Goal: Transaction & Acquisition: Purchase product/service

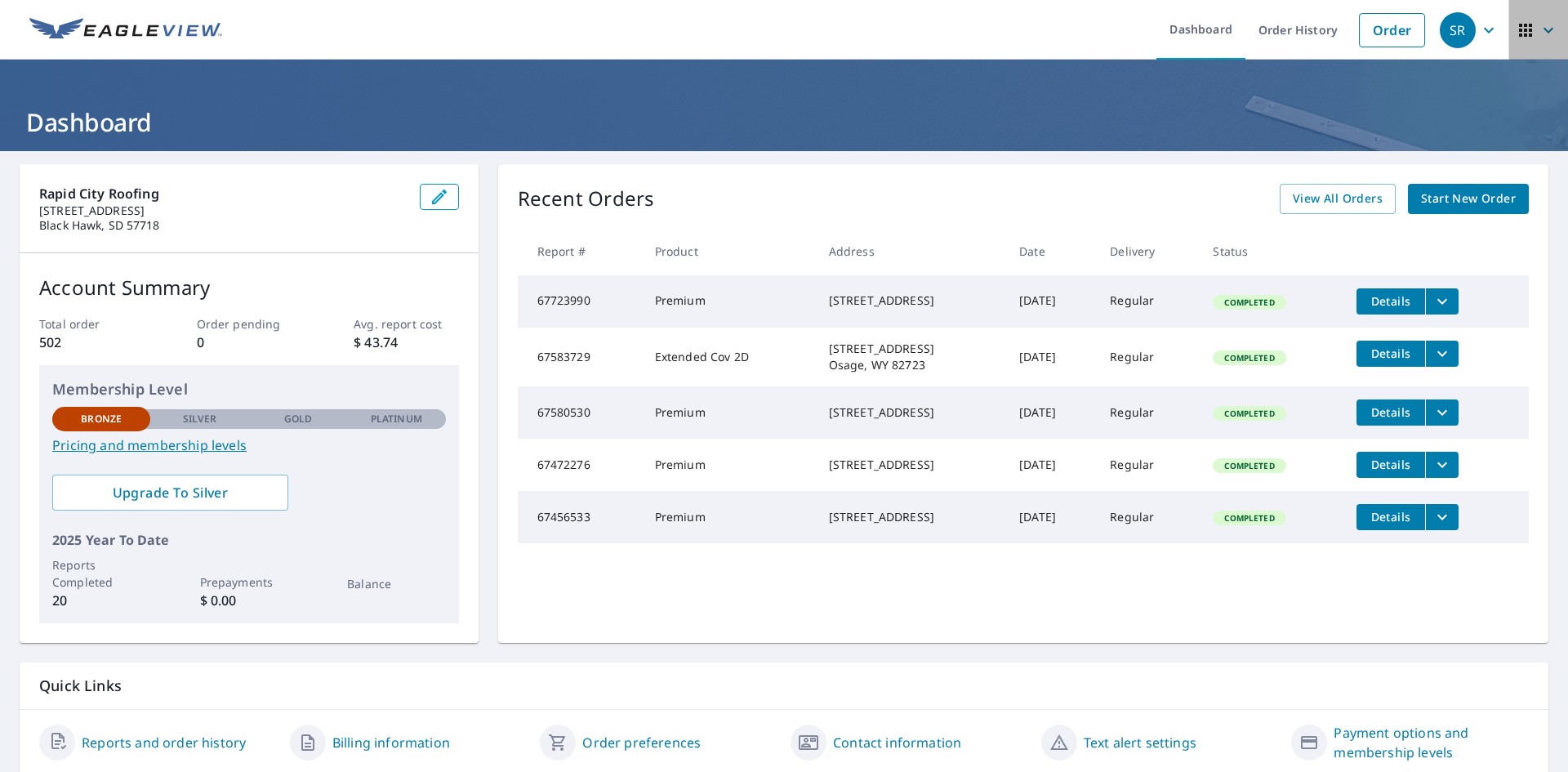
click at [1539, 35] on icon "button" at bounding box center [1548, 30] width 20 height 20
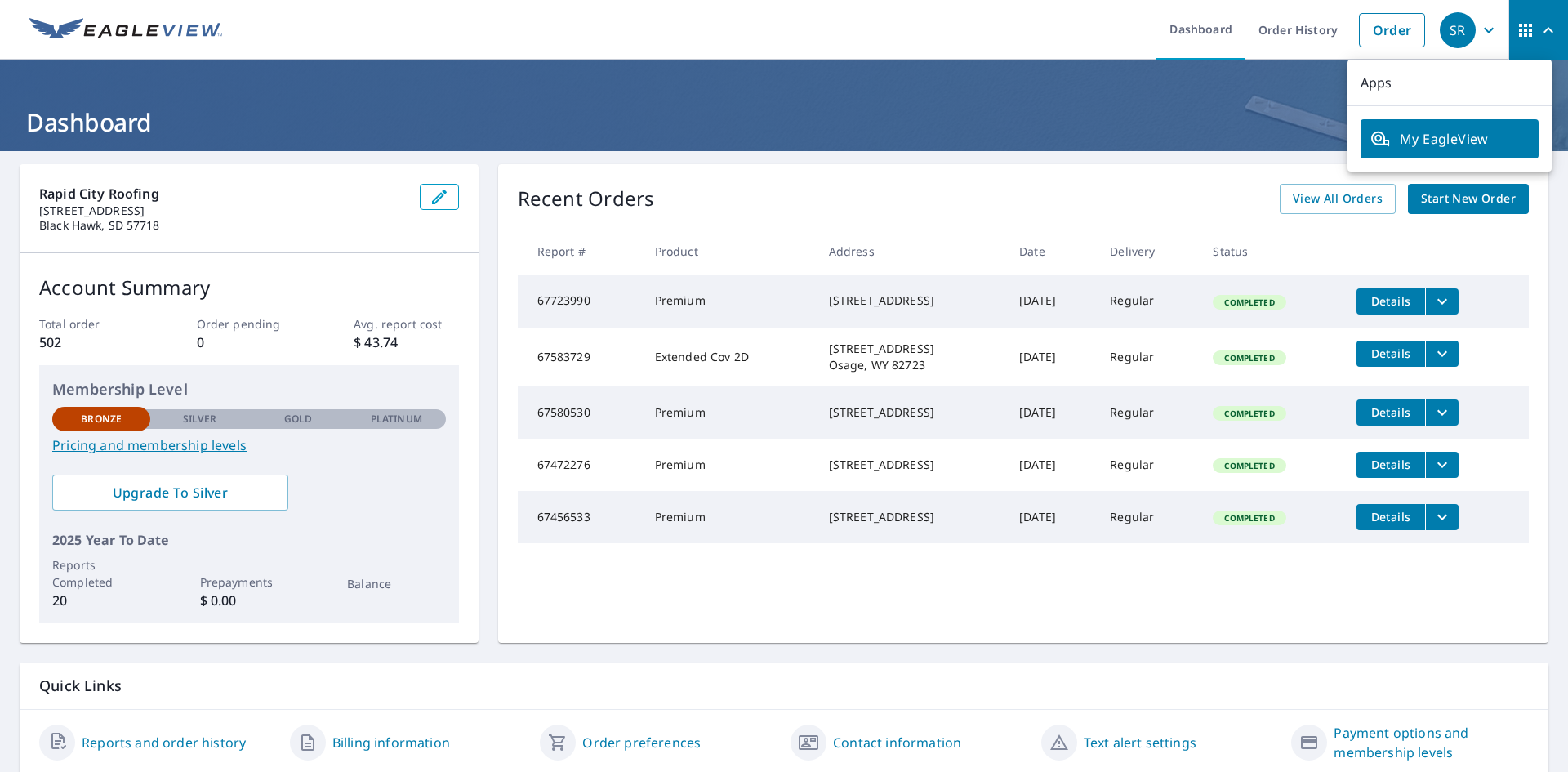
click at [1539, 35] on icon "button" at bounding box center [1548, 30] width 20 height 20
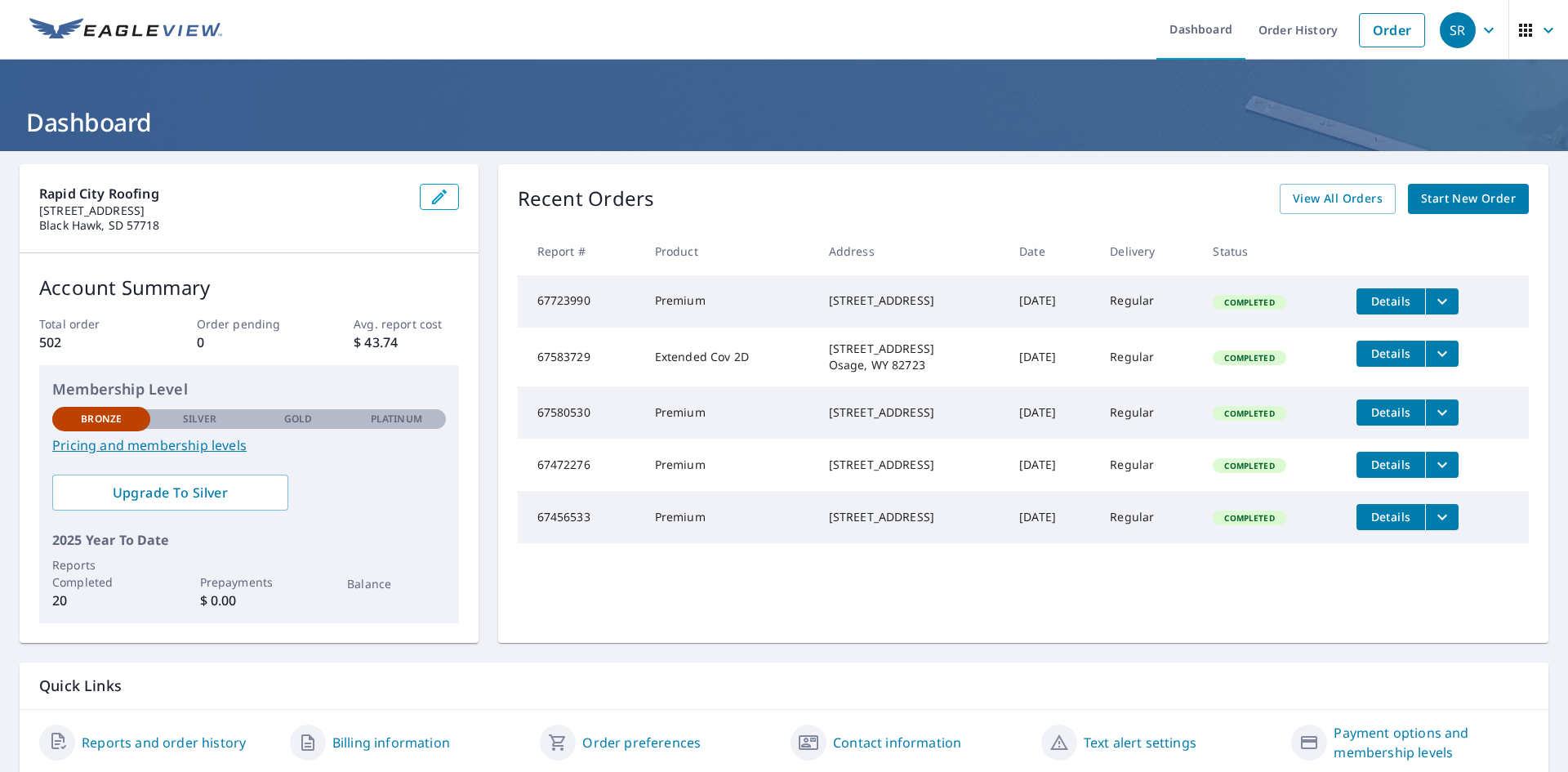
click at [1479, 35] on icon "button" at bounding box center [1489, 30] width 20 height 20
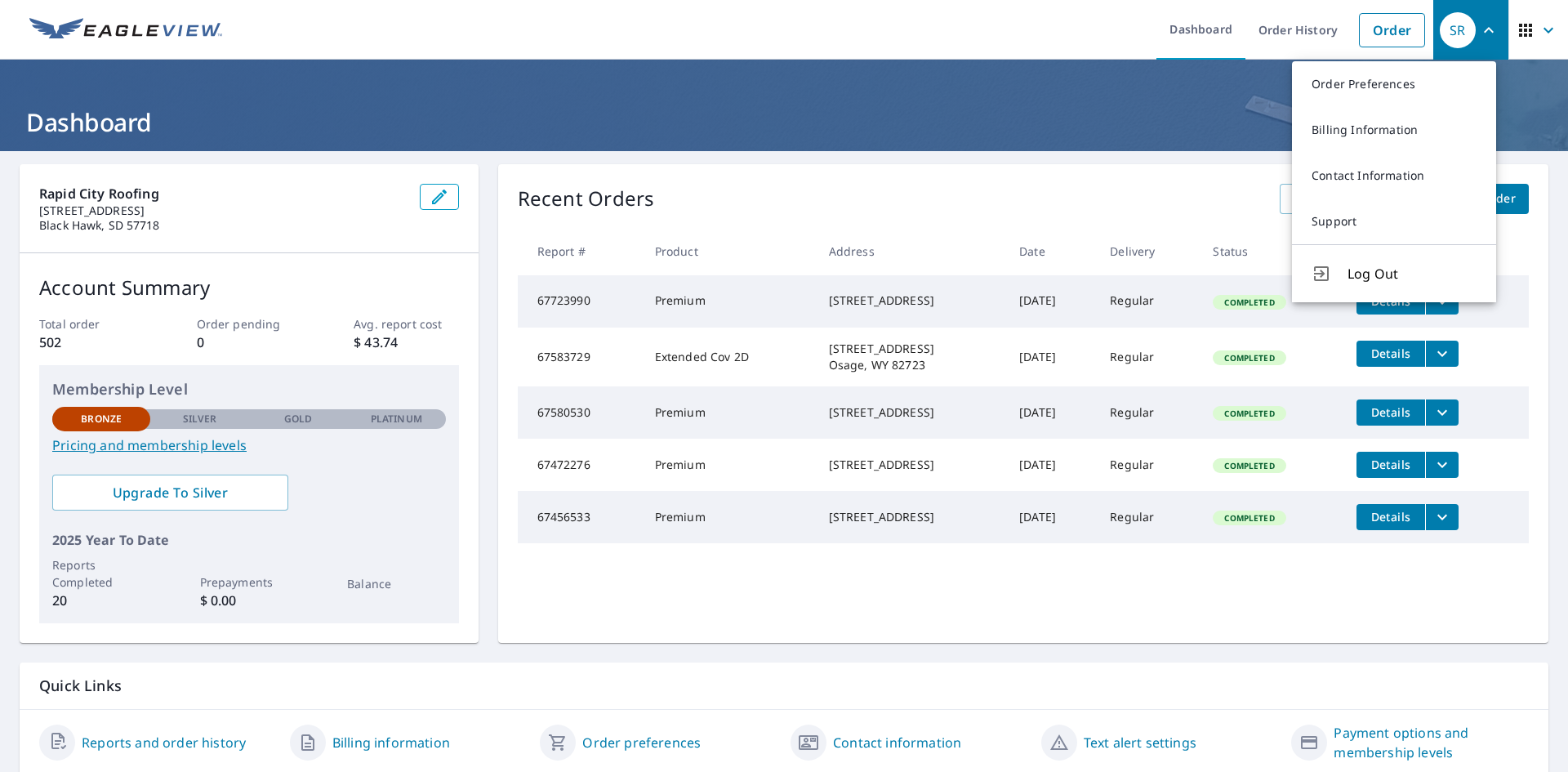
scroll to position [58, 0]
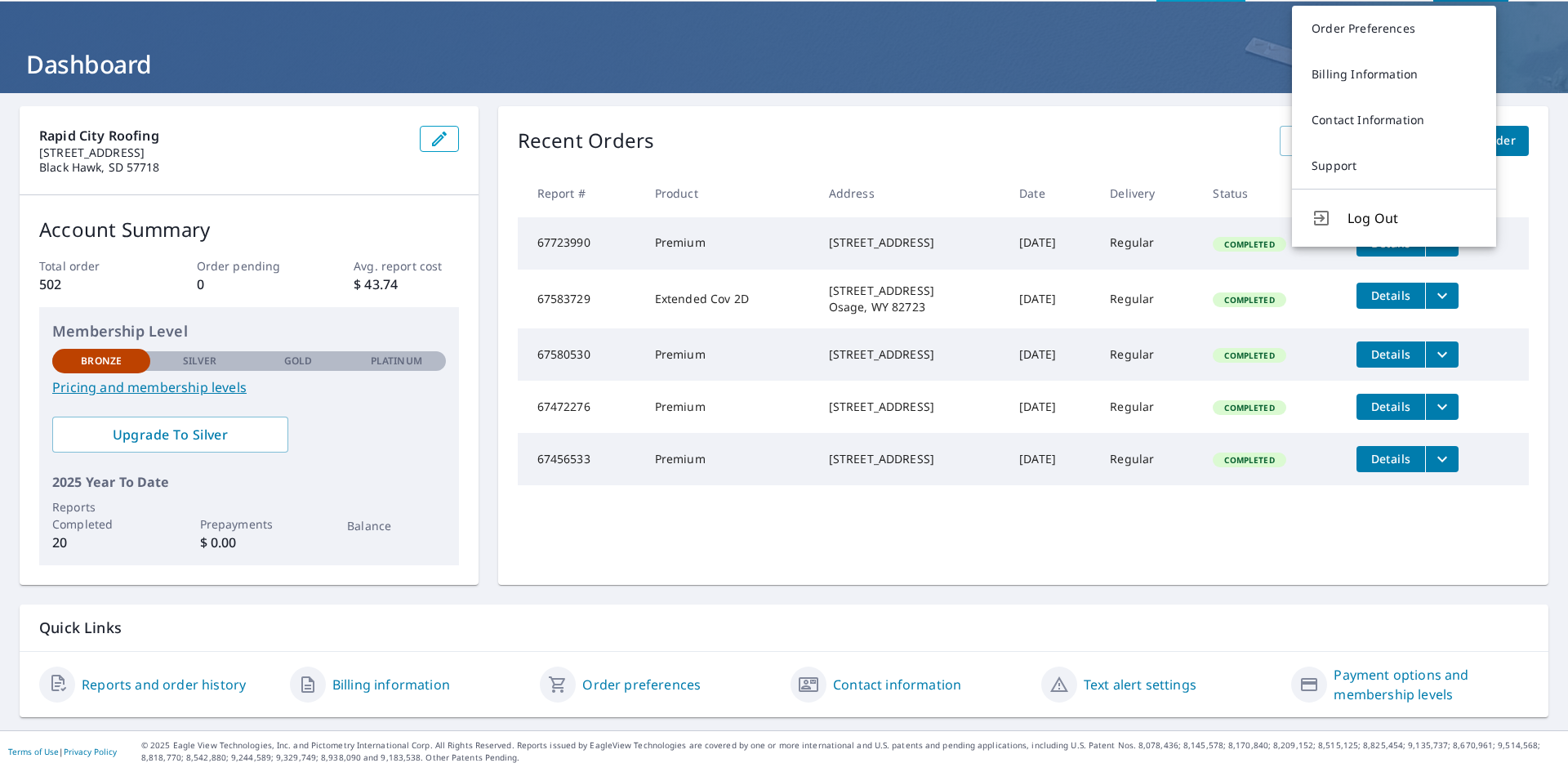
click at [186, 684] on link "Reports and order history" at bounding box center [163, 684] width 164 height 20
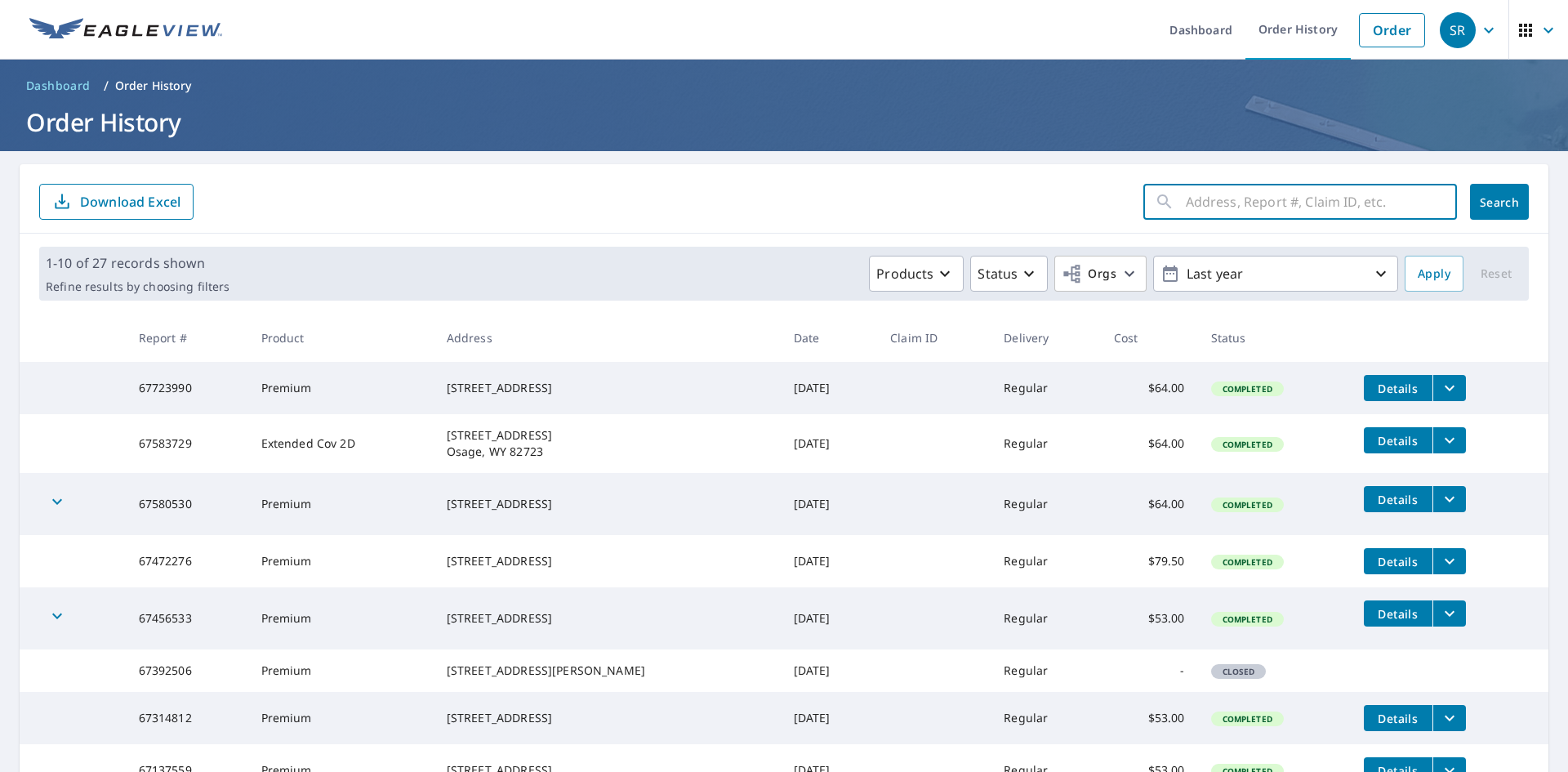
click at [1232, 206] on input "text" at bounding box center [1321, 202] width 272 height 45
type input "4"
click at [1401, 28] on link "Order" at bounding box center [1392, 30] width 66 height 34
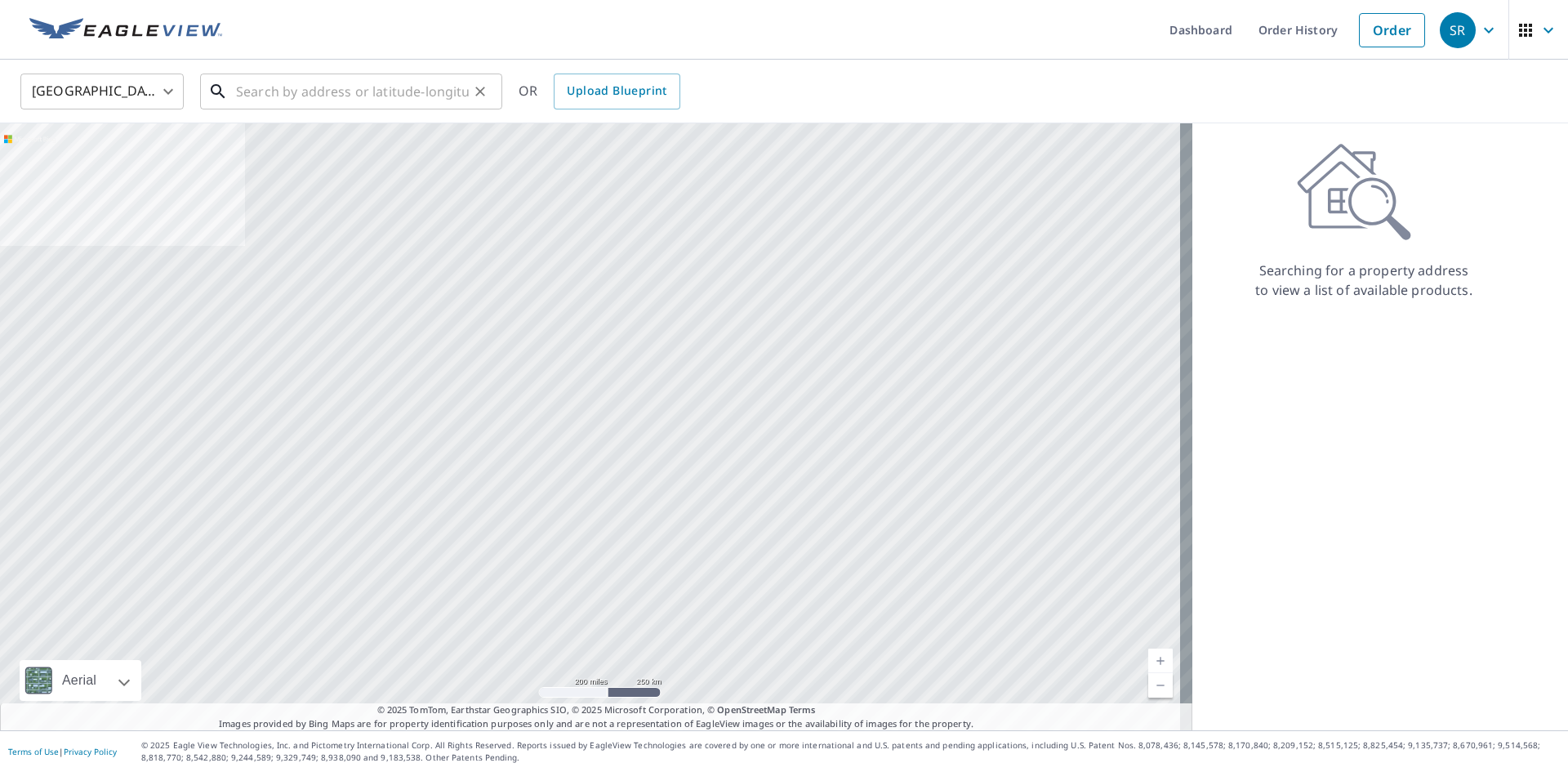
click at [290, 96] on input "text" at bounding box center [352, 92] width 233 height 45
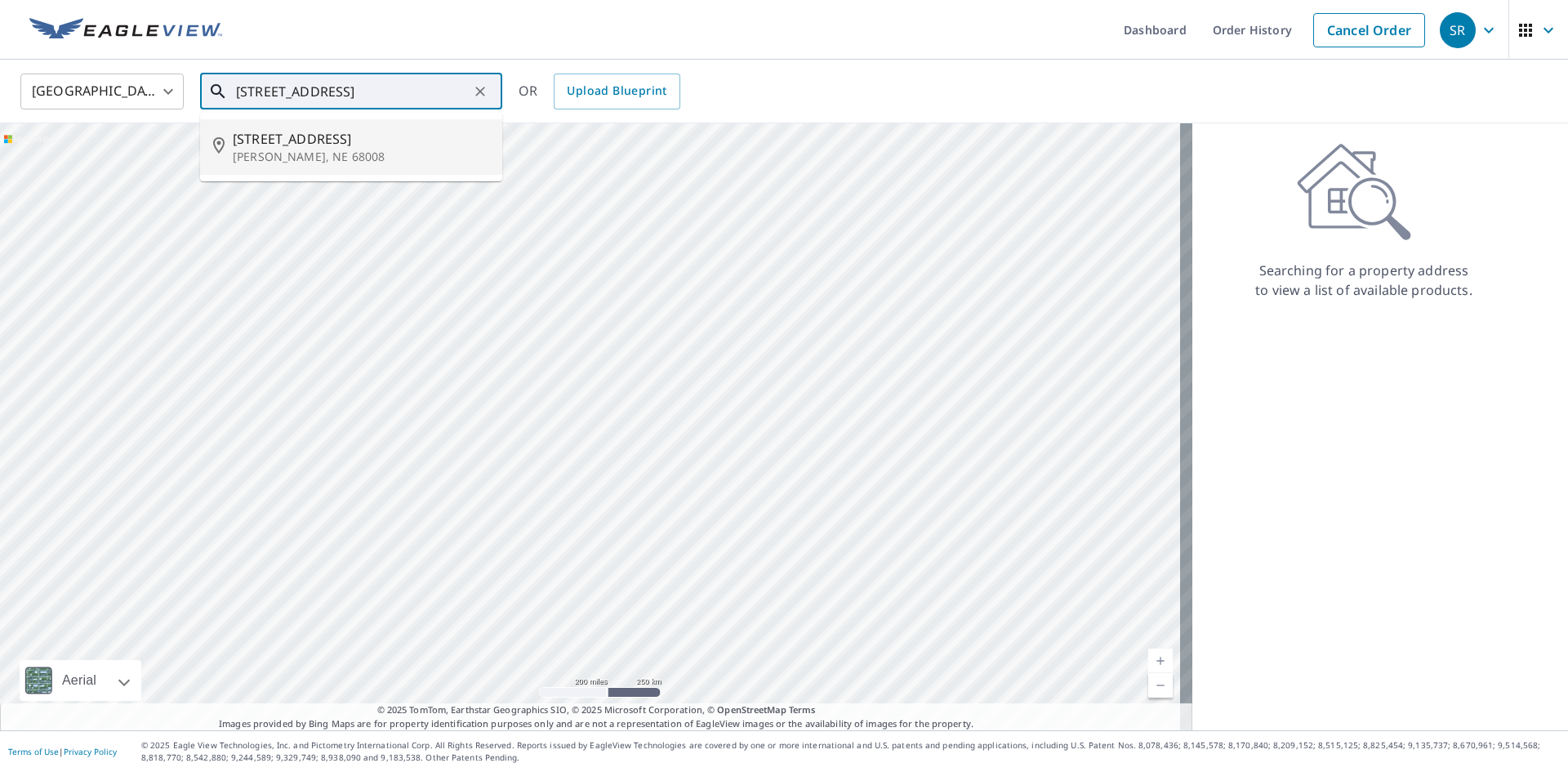
click at [252, 139] on span "[STREET_ADDRESS]" at bounding box center [361, 138] width 256 height 20
type input "[STREET_ADDRESS][PERSON_NAME]"
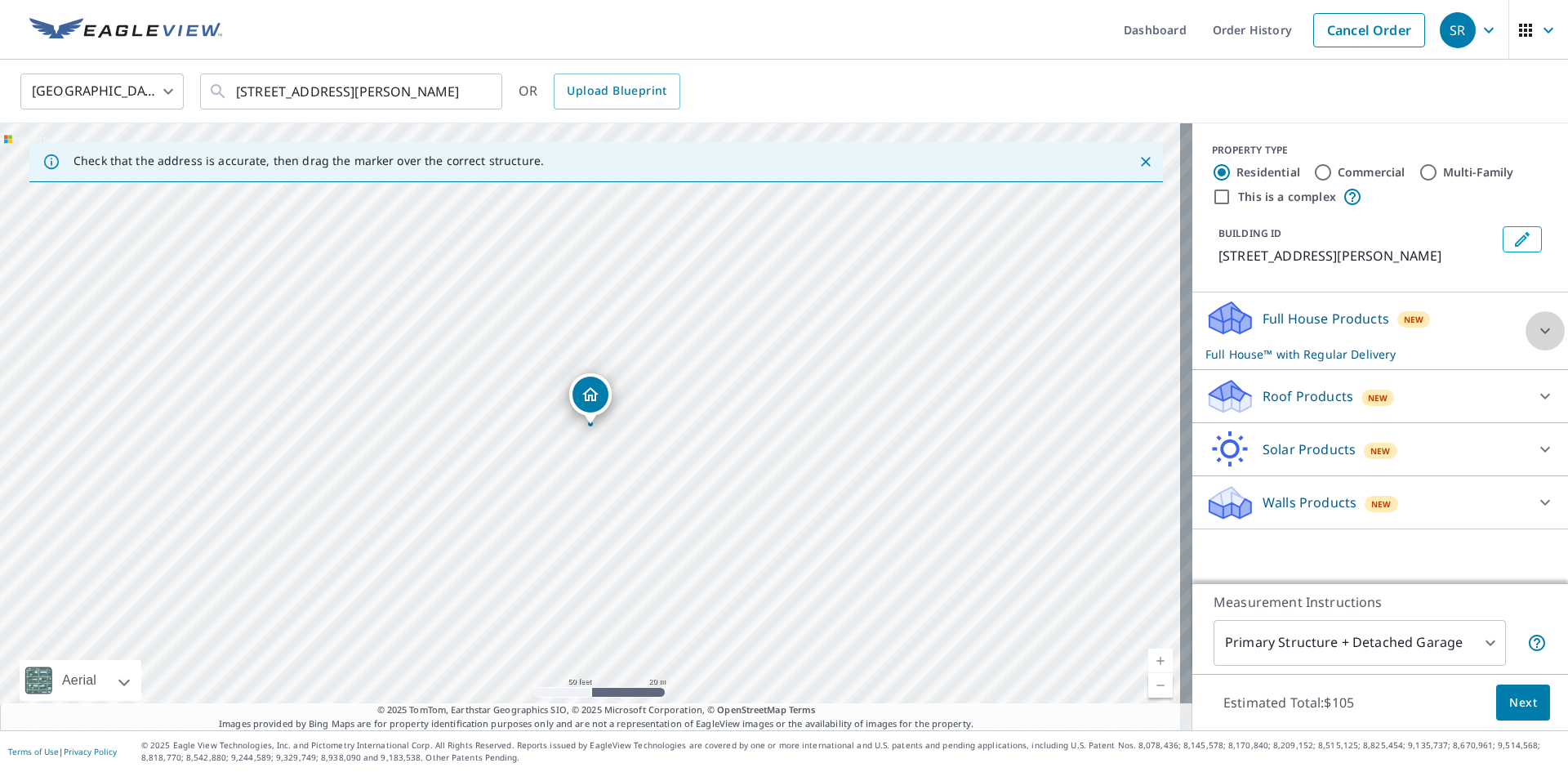
click at [1541, 333] on icon at bounding box center [1545, 331] width 9 height 6
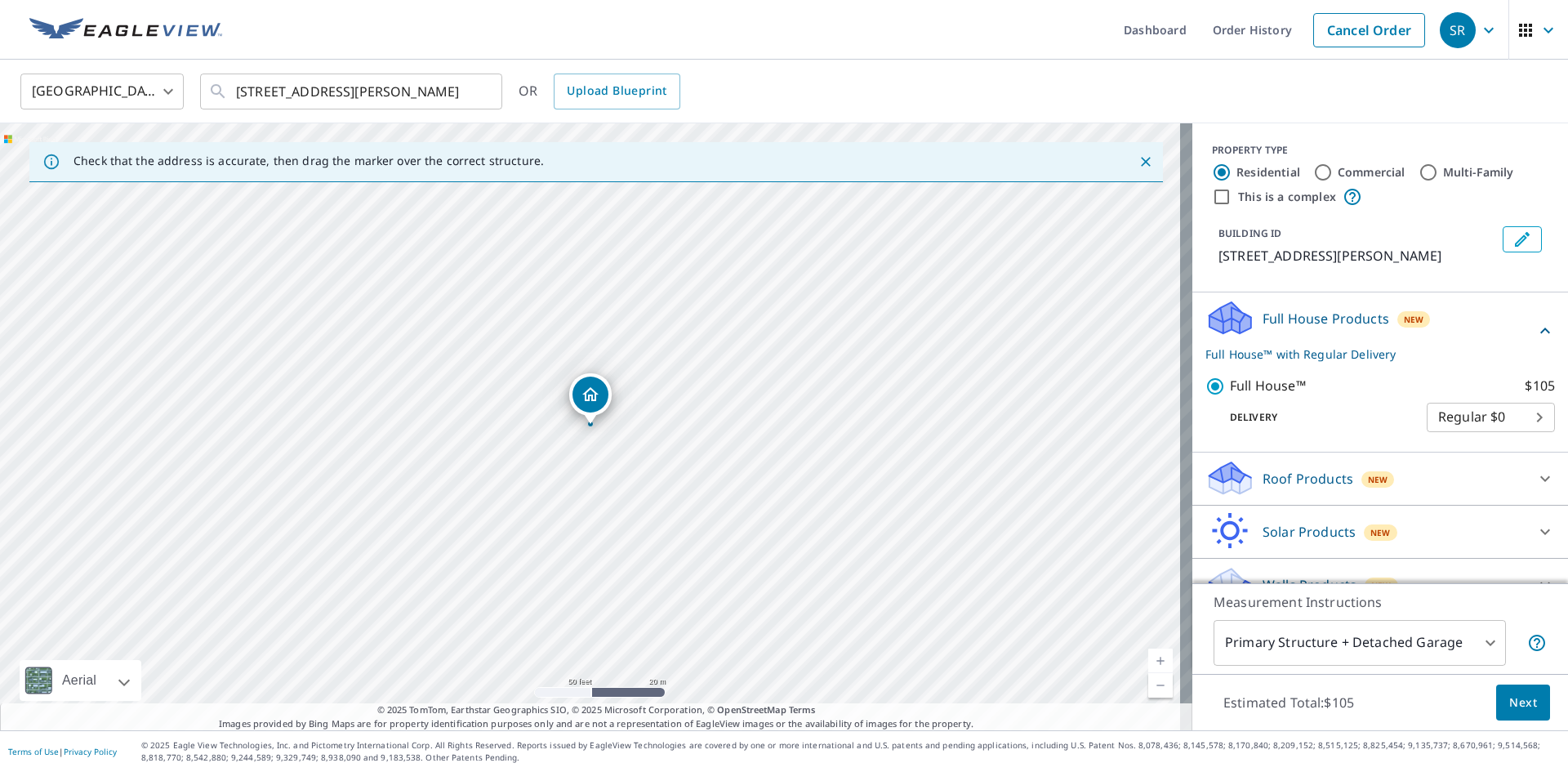
click at [1519, 414] on body "SR SR Dashboard Order History Cancel Order SR [GEOGRAPHIC_DATA] [GEOGRAPHIC_DAT…" at bounding box center [784, 386] width 1568 height 772
click at [1519, 414] on li "Regular $0" at bounding box center [1467, 417] width 129 height 29
